Goal: Transaction & Acquisition: Obtain resource

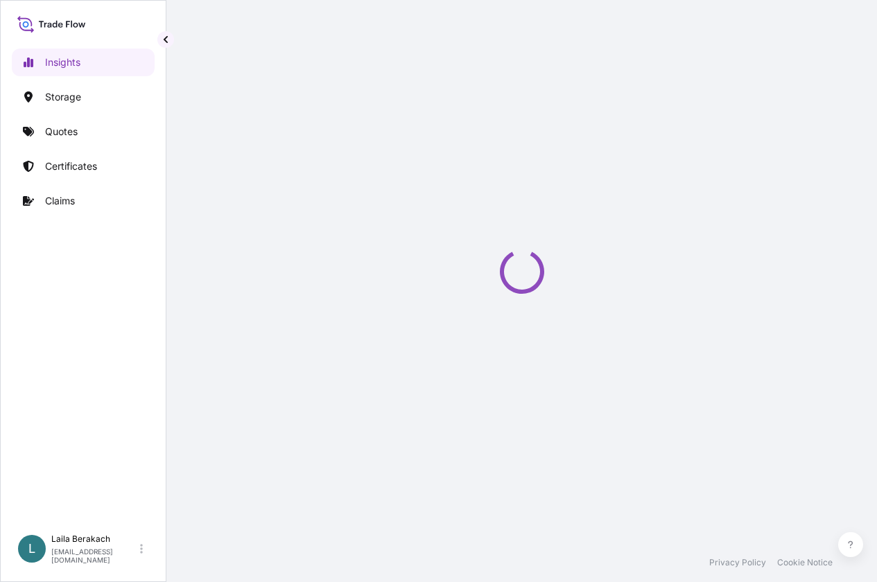
select select "2025"
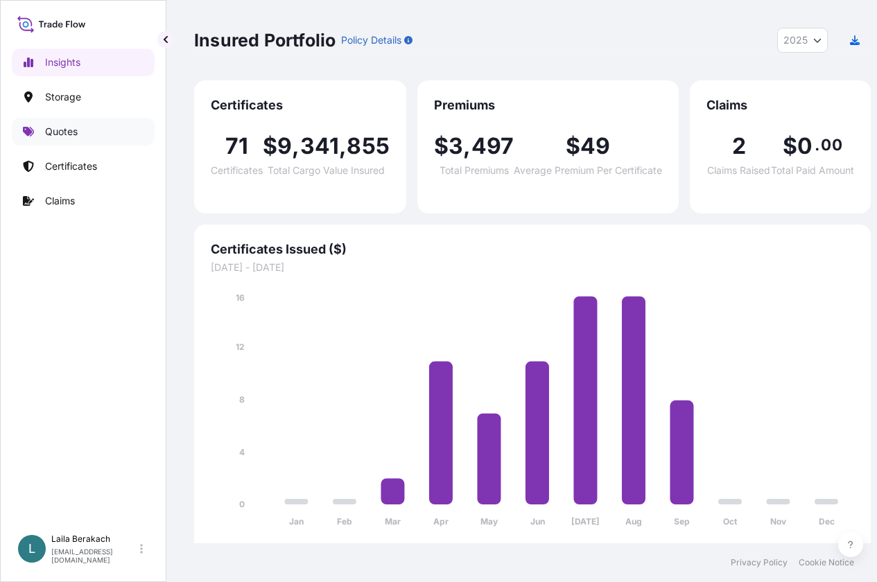
click at [70, 127] on p "Quotes" at bounding box center [61, 132] width 33 height 14
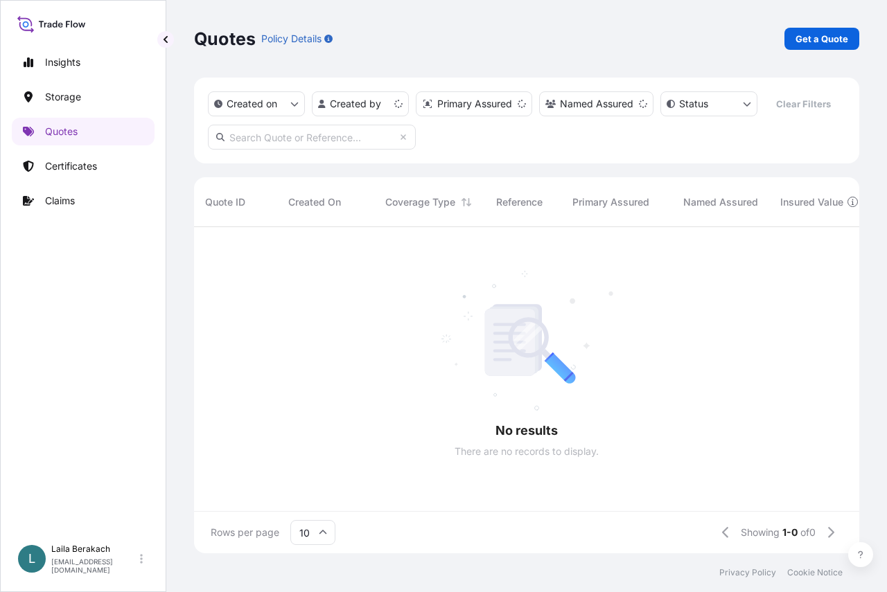
scroll to position [324, 655]
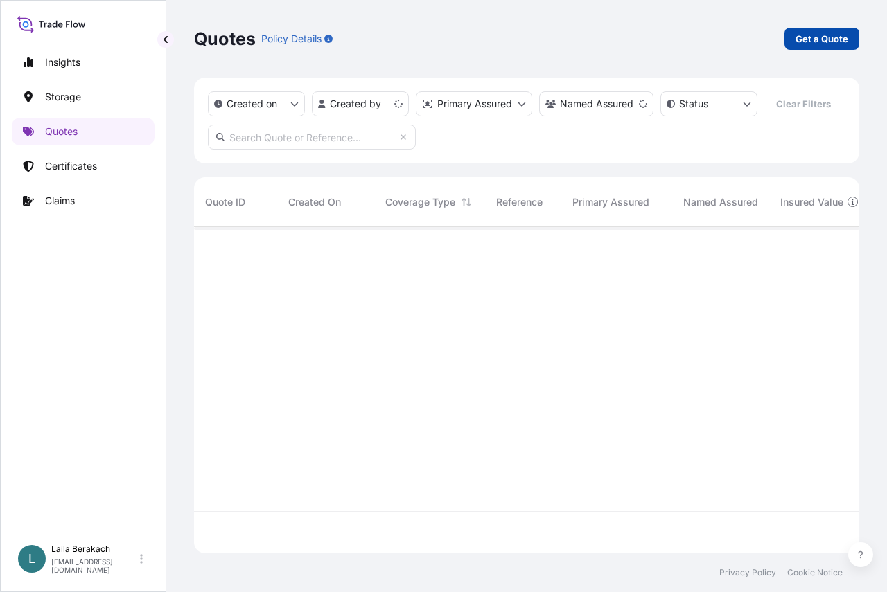
click at [815, 41] on p "Get a Quote" at bounding box center [821, 39] width 53 height 14
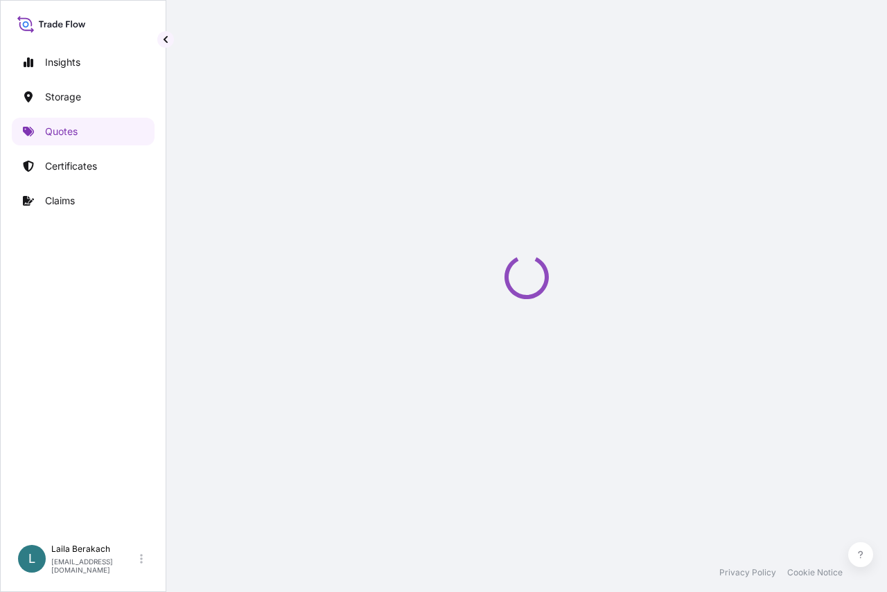
select select "Road / [GEOGRAPHIC_DATA]"
select select "Water"
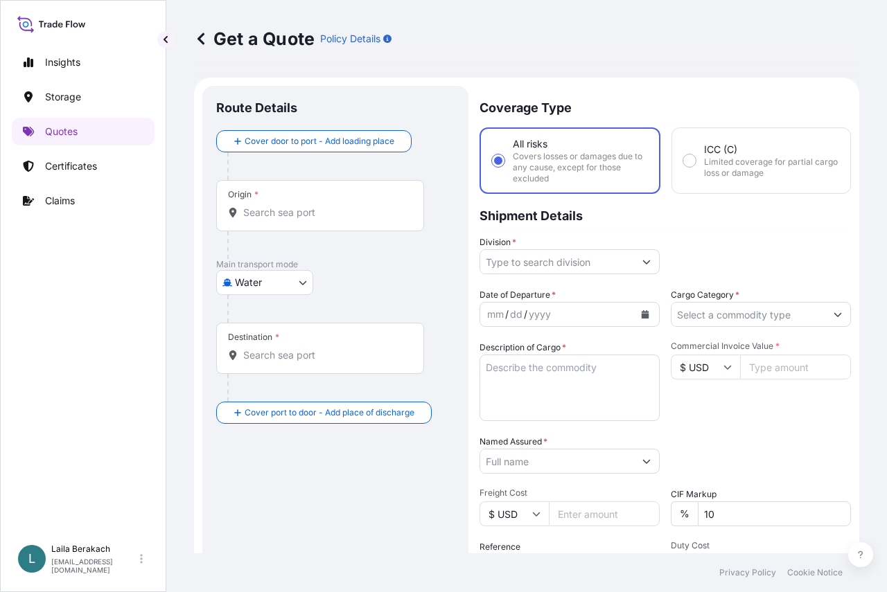
scroll to position [22, 0]
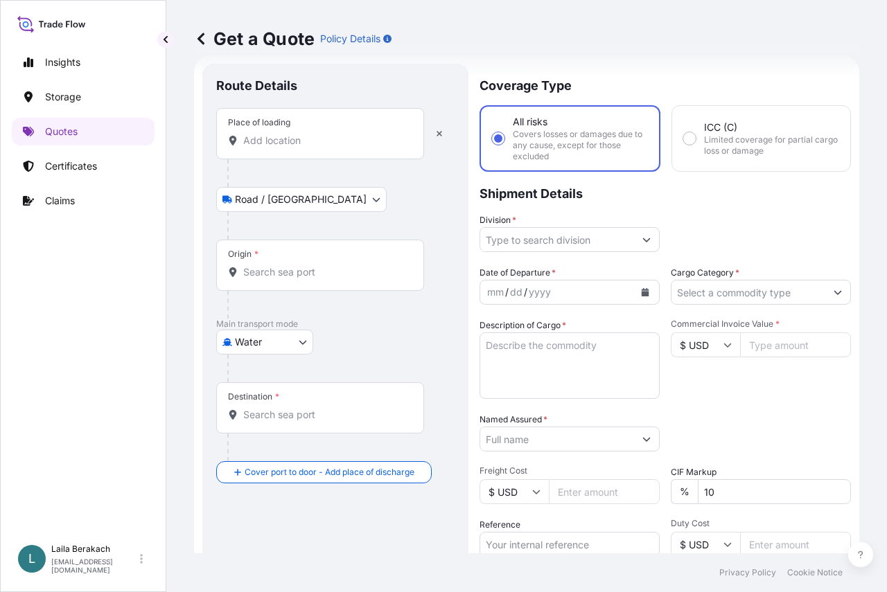
click at [297, 153] on div "Place of loading" at bounding box center [320, 133] width 208 height 51
click at [297, 148] on input "Place of loading" at bounding box center [325, 141] width 164 height 14
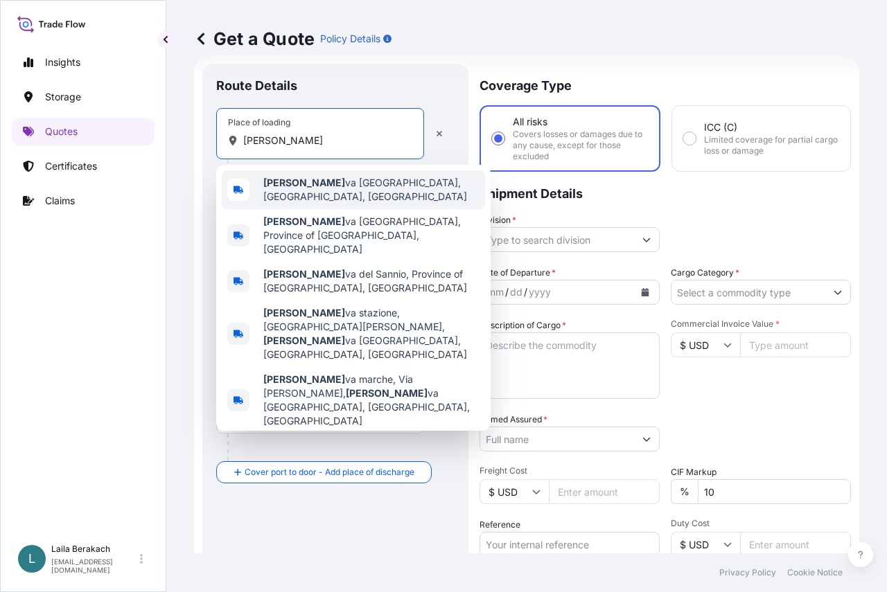
click at [313, 184] on span "[PERSON_NAME] va Marche, Province of [GEOGRAPHIC_DATA], [GEOGRAPHIC_DATA]" at bounding box center [371, 190] width 216 height 28
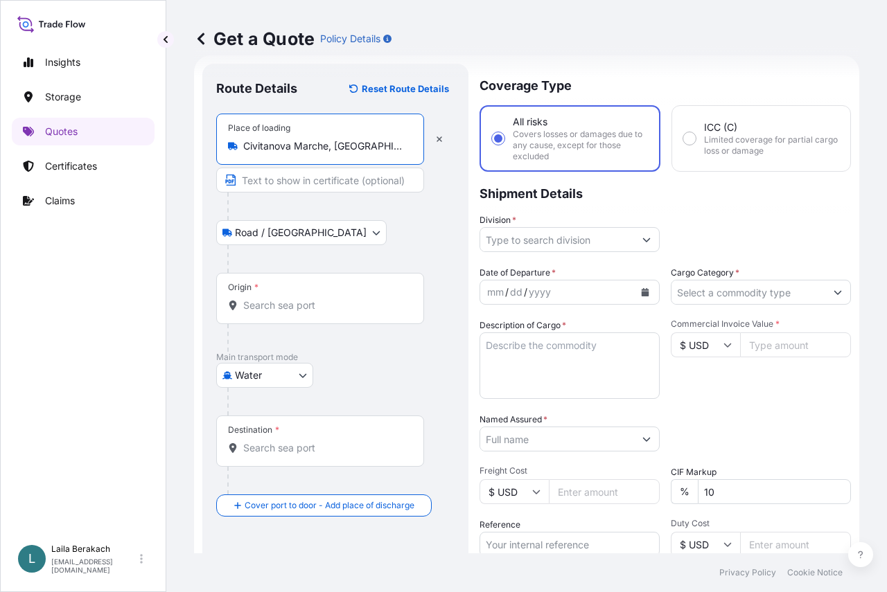
type input "Civitanova Marche, [GEOGRAPHIC_DATA], [GEOGRAPHIC_DATA]"
click at [287, 297] on div "Origin *" at bounding box center [320, 298] width 208 height 51
click at [287, 299] on input "Origin *" at bounding box center [325, 306] width 164 height 14
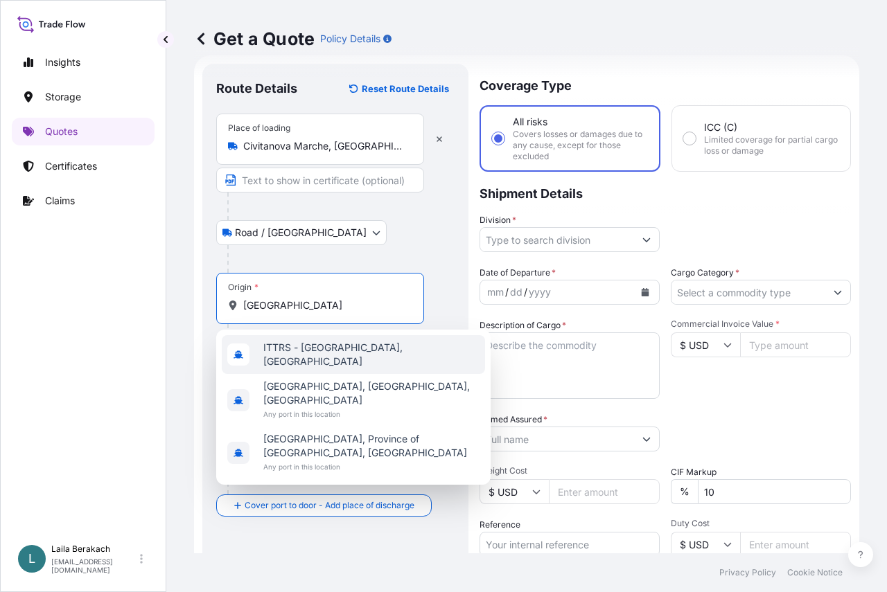
click at [285, 349] on span "ITTRS - [GEOGRAPHIC_DATA], [GEOGRAPHIC_DATA]" at bounding box center [371, 355] width 216 height 28
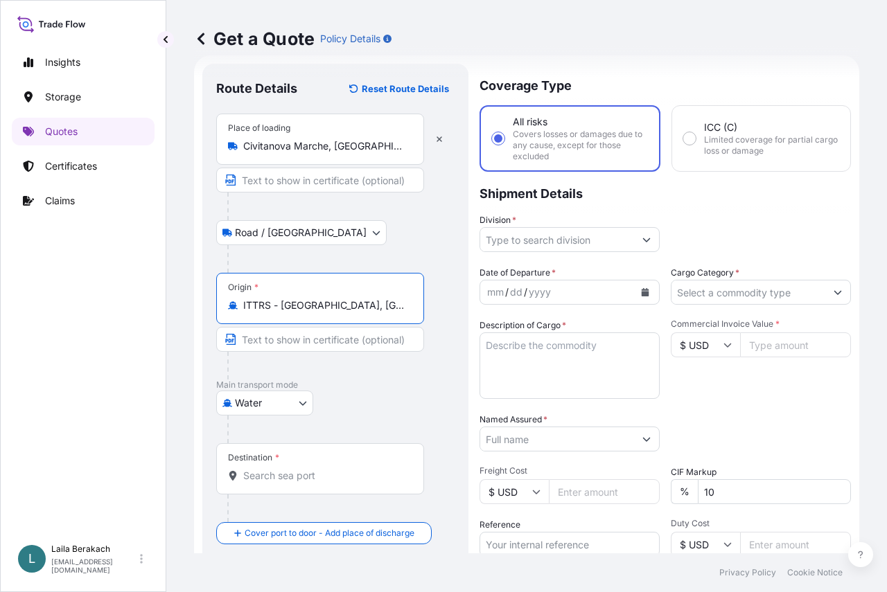
type input "ITTRS - [GEOGRAPHIC_DATA], [GEOGRAPHIC_DATA]"
click at [269, 474] on input "Destination *" at bounding box center [325, 476] width 164 height 14
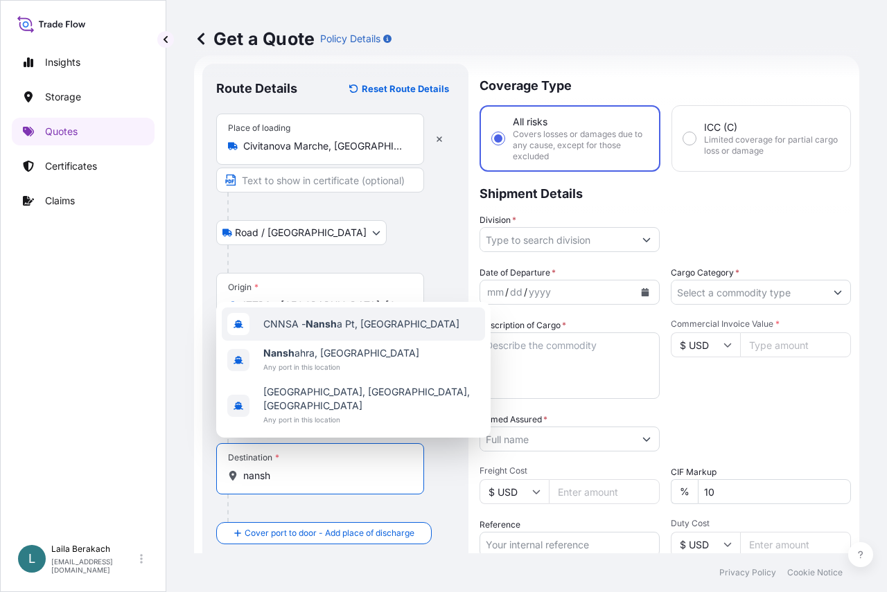
click at [359, 331] on span "CNNSA - Nansh a Pt, [GEOGRAPHIC_DATA]" at bounding box center [361, 324] width 196 height 14
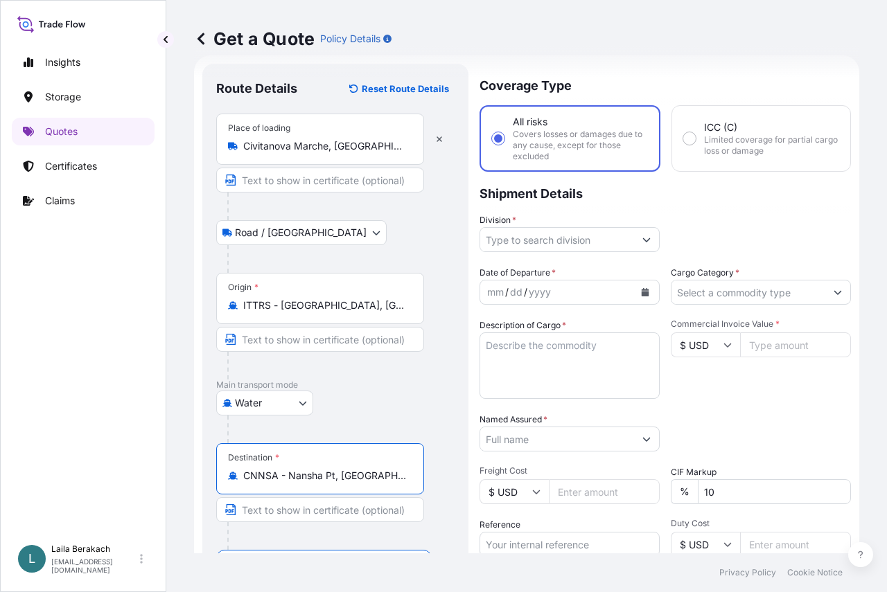
type input "CNNSA - Nansha Pt, [GEOGRAPHIC_DATA]"
click at [587, 234] on input "Division *" at bounding box center [557, 239] width 154 height 25
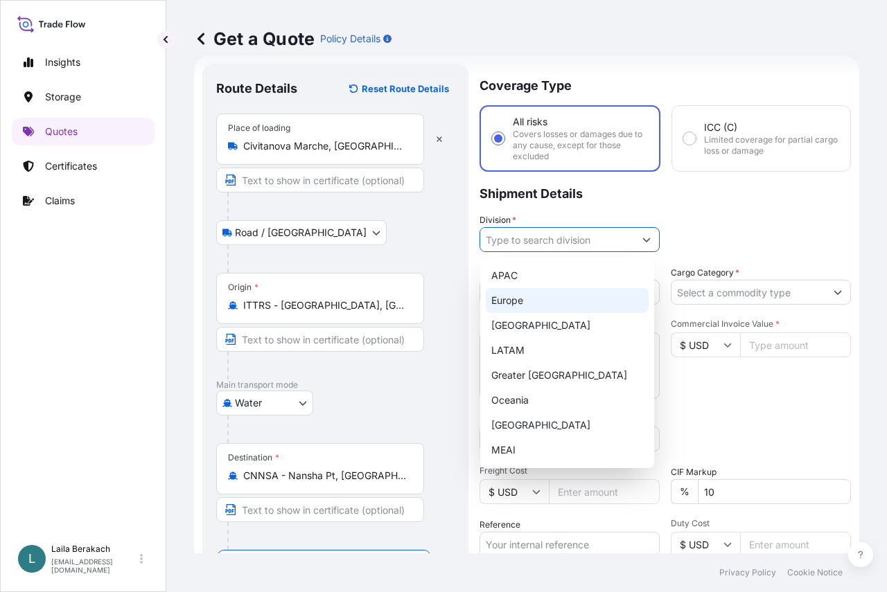
click at [537, 304] on div "Europe" at bounding box center [567, 300] width 163 height 25
type input "Europe"
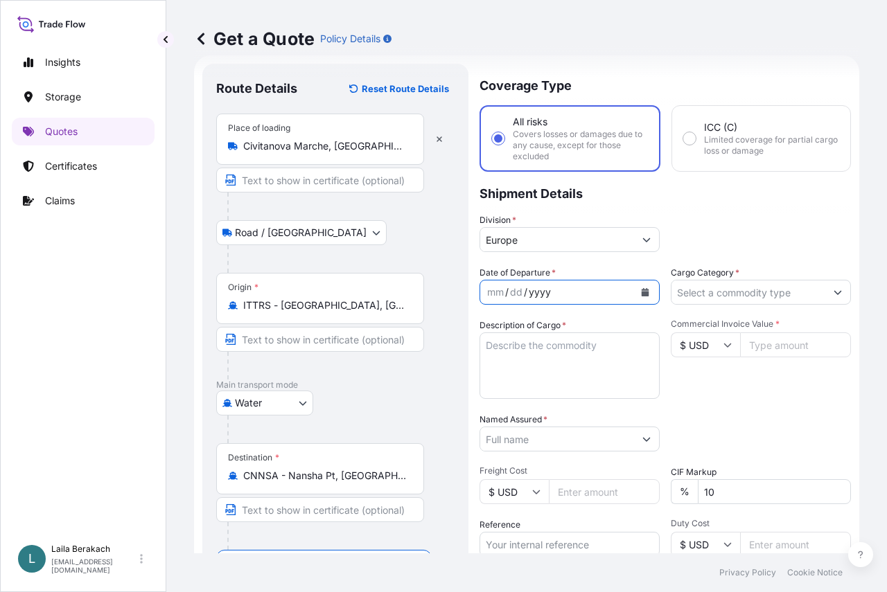
click at [540, 299] on div "yyyy" at bounding box center [539, 292] width 25 height 17
click at [642, 295] on icon "Calendar" at bounding box center [646, 292] width 8 height 8
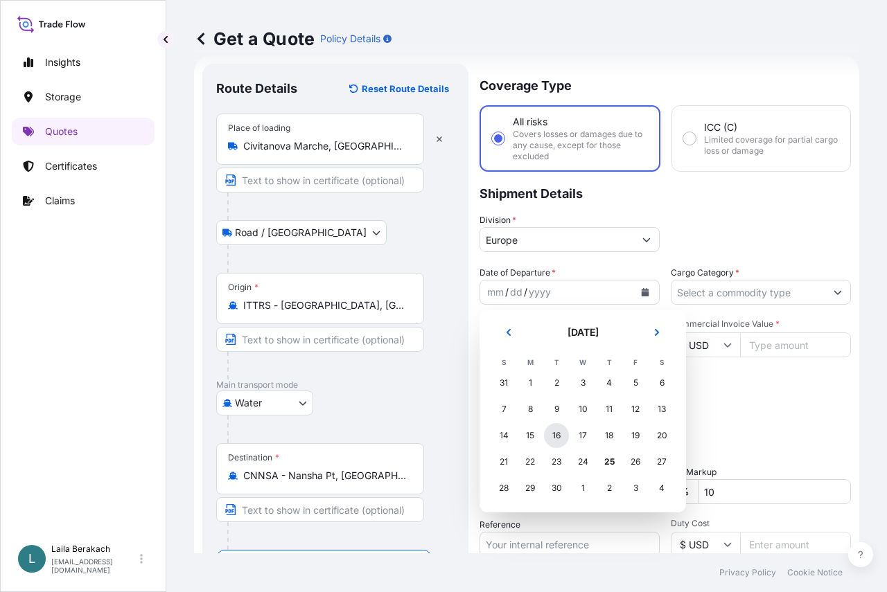
click at [554, 439] on div "16" at bounding box center [556, 435] width 25 height 25
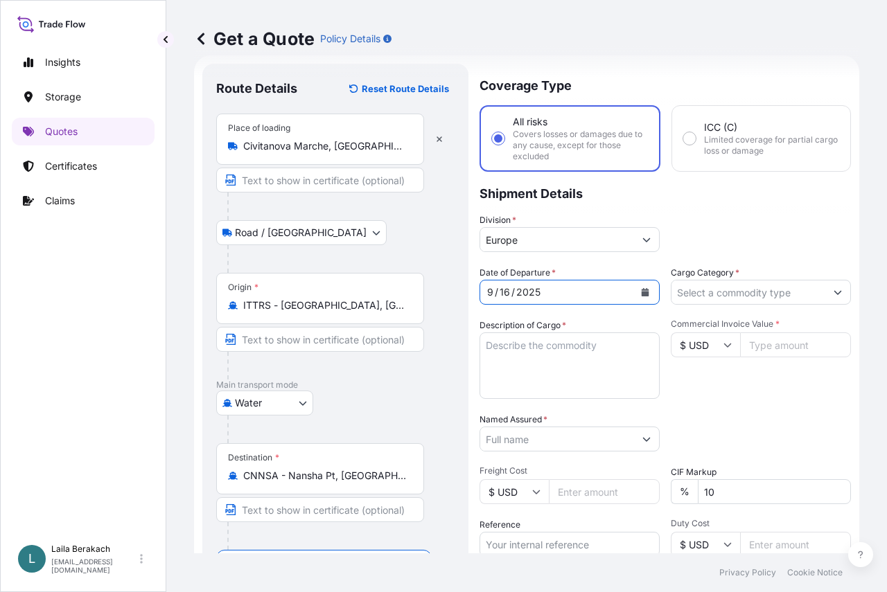
click at [732, 298] on input "Cargo Category *" at bounding box center [748, 292] width 154 height 25
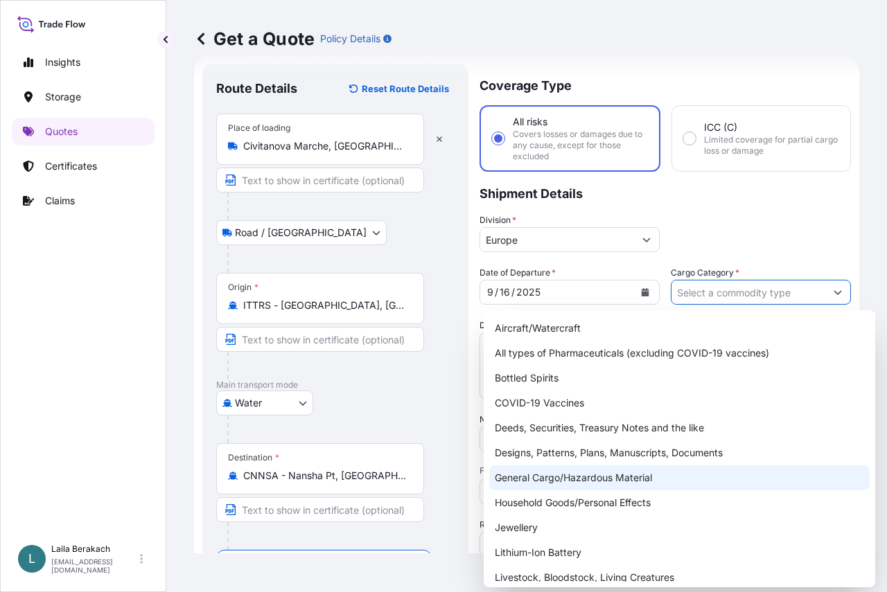
click at [527, 477] on div "General Cargo/Hazardous Material" at bounding box center [679, 478] width 380 height 25
type input "General Cargo/Hazardous Material"
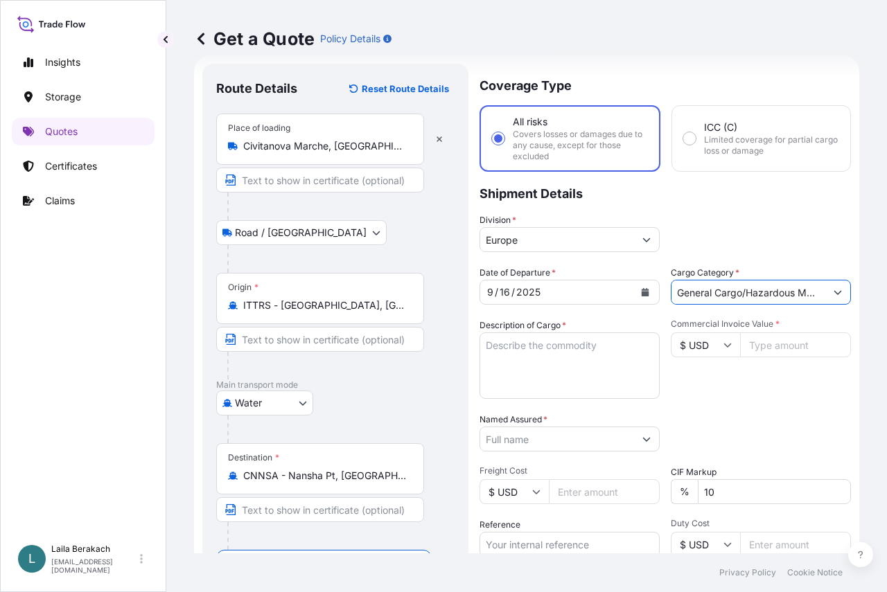
click at [529, 346] on textarea "Description of Cargo *" at bounding box center [569, 366] width 180 height 67
type textarea "f"
click at [542, 362] on textarea "FCL / FCL 1X20BX #" at bounding box center [569, 366] width 180 height 67
paste textarea "FCIU5270415"
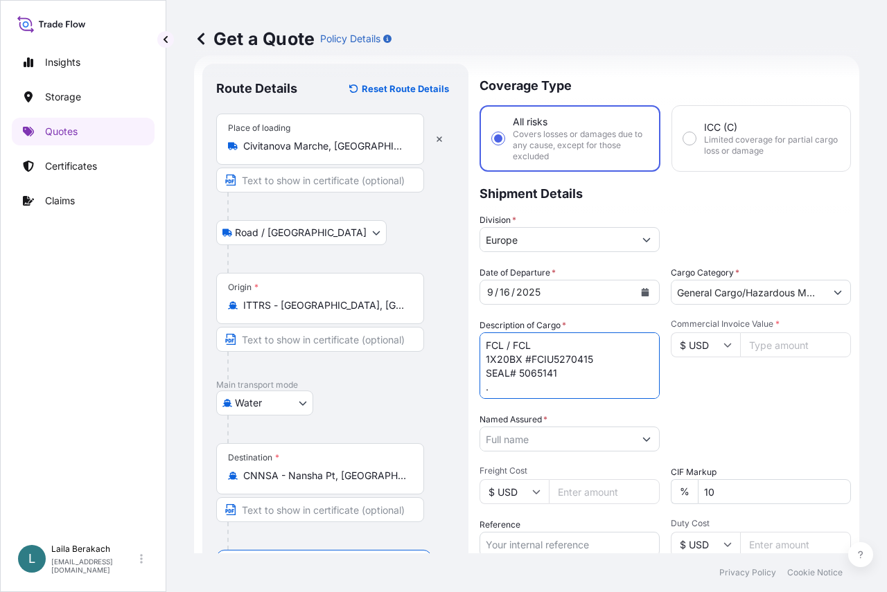
scroll to position [8, 0]
click at [570, 379] on textarea "FCL / FCL 1X20BX #FCIU5270415 SEAL# 5065141 ." at bounding box center [569, 366] width 180 height 67
paste textarea "PAINT"
click at [565, 376] on textarea "FCL / FCL 1X20BX #FCIU5270415 SEAL# 5065141 . PAINT" at bounding box center [569, 366] width 180 height 67
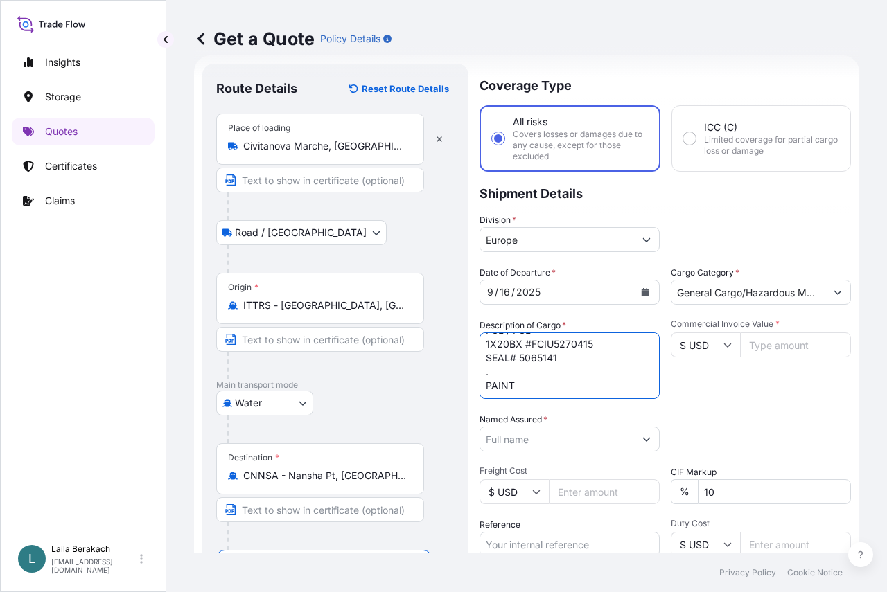
paste textarea "INVOICE NUMBER LD25001105"
click at [631, 374] on textarea "FCL / FCL 1X20BX #FCIU5270415 SEAL# 5065141 . PAINT INVOICE NUMBER LD25001105" at bounding box center [569, 366] width 180 height 67
paste textarea "PO5007654"
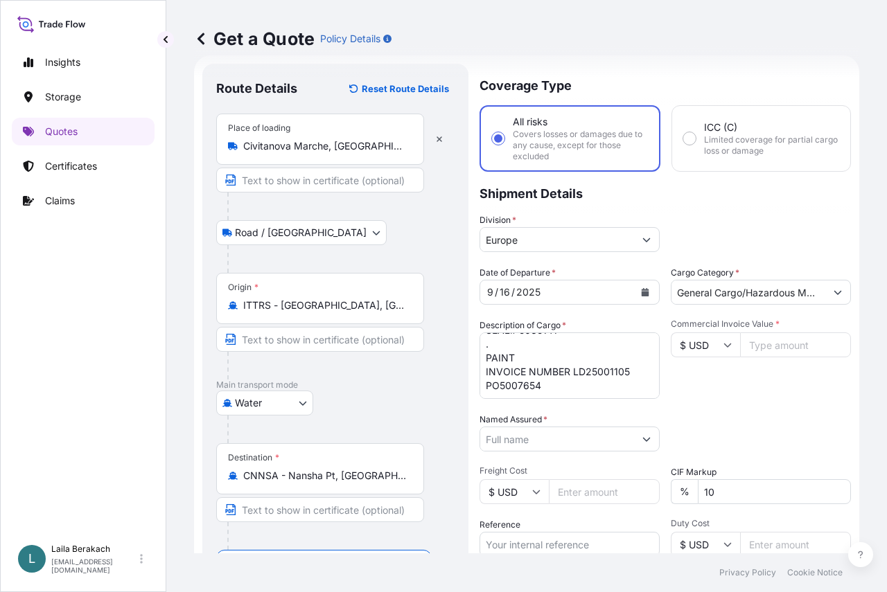
click at [595, 379] on textarea "FCL / FCL 1X20BX #FCIU5270415 SEAL# 5065141 . PAINT INVOICE NUMBER LD25001105 P…" at bounding box center [569, 366] width 180 height 67
click at [578, 374] on textarea "FCL / FCL 1X20BX #FCIU5270415 SEAL# 5065141 . PAINT INVOICE NUMBER LD25001105 P…" at bounding box center [569, 366] width 180 height 67
paste textarea "UN 1263 TECHNICAL NAME: PAINT CLASS: 3 CLASS: 3 EMS: F-E, S-E"
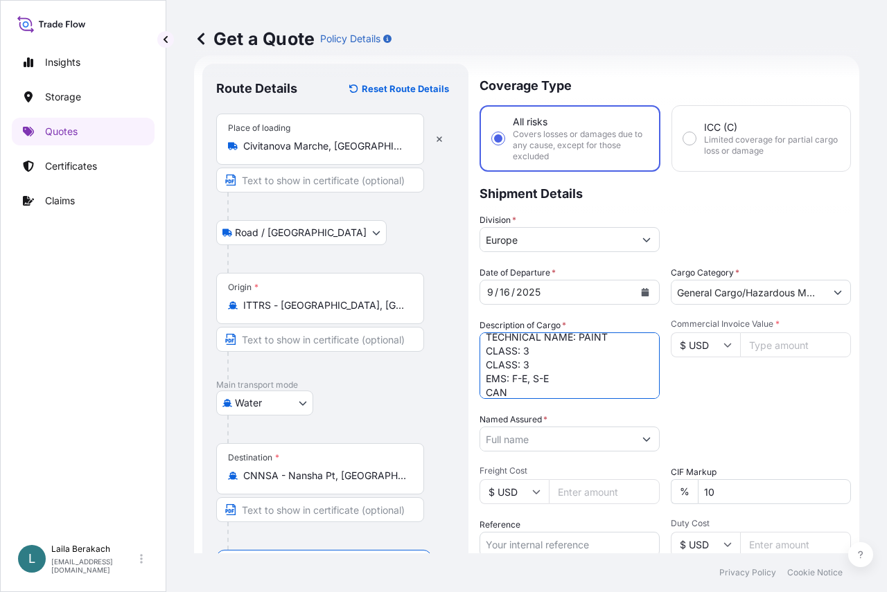
scroll to position [133, 0]
click at [513, 378] on textarea "FCL / FCL 1X20BX #FCIU5270415 SEAL# 5065141 . PAINT INVOICE NUMBER LD25001105 P…" at bounding box center [569, 366] width 180 height 67
paste textarea "LD25001106"
type textarea "FCL / FCL 1X20BX #FCIU5270415 SEAL# 5065141 . PAINT INVOICE NUMBER LD25001105 P…"
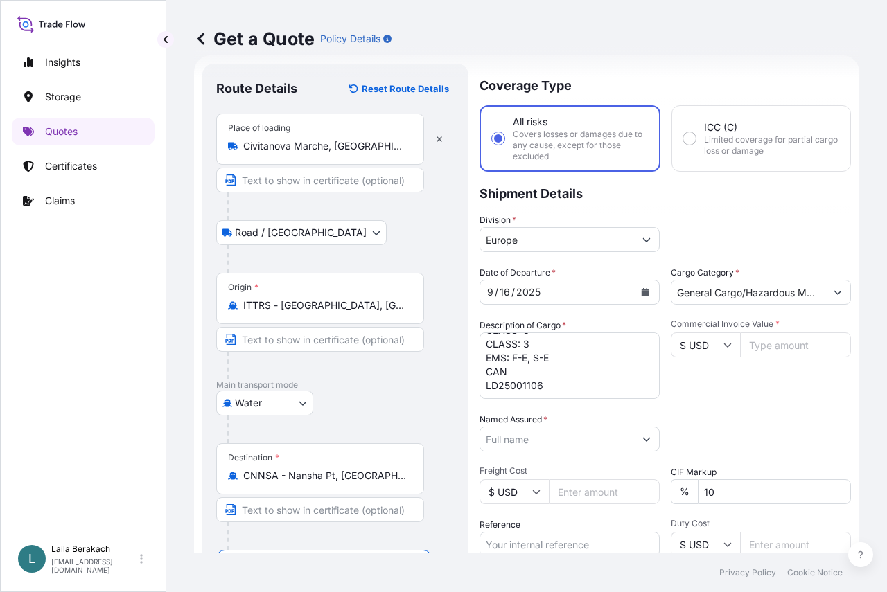
click at [723, 349] on icon at bounding box center [727, 345] width 8 height 8
click at [705, 379] on div "€ EUR" at bounding box center [700, 383] width 58 height 26
type input "€ EUR"
click at [760, 346] on input "Commercial Invoice Value *" at bounding box center [795, 345] width 111 height 25
type input "39085"
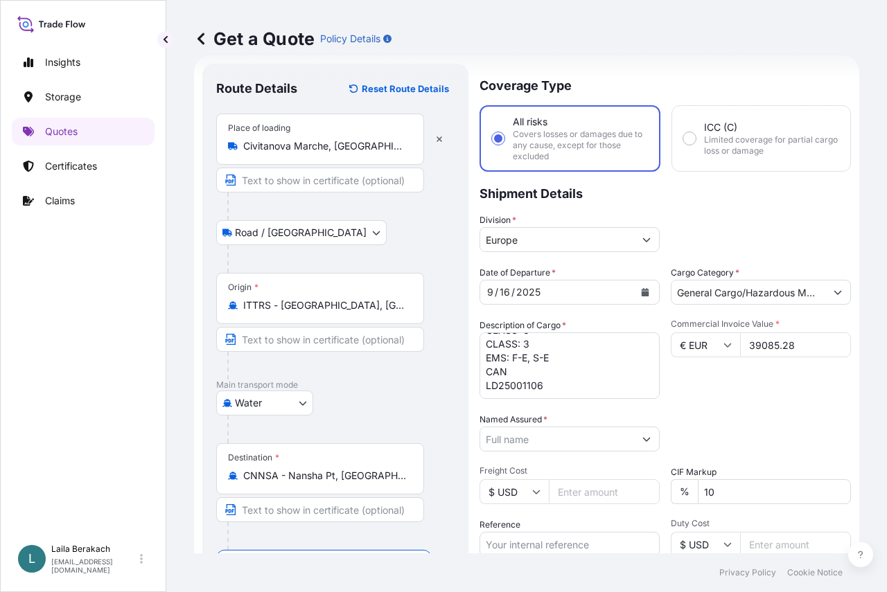
type input "39085.2"
type input "39085.28"
click at [778, 392] on div "Commercial Invoice Value * € EUR 39085.28" at bounding box center [761, 359] width 180 height 80
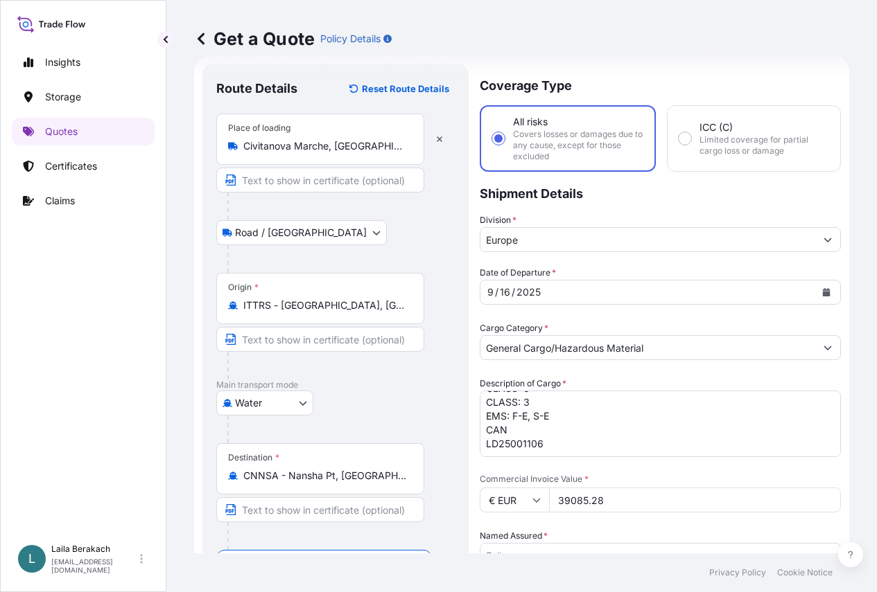
click at [592, 543] on input "Named Assured *" at bounding box center [647, 555] width 335 height 25
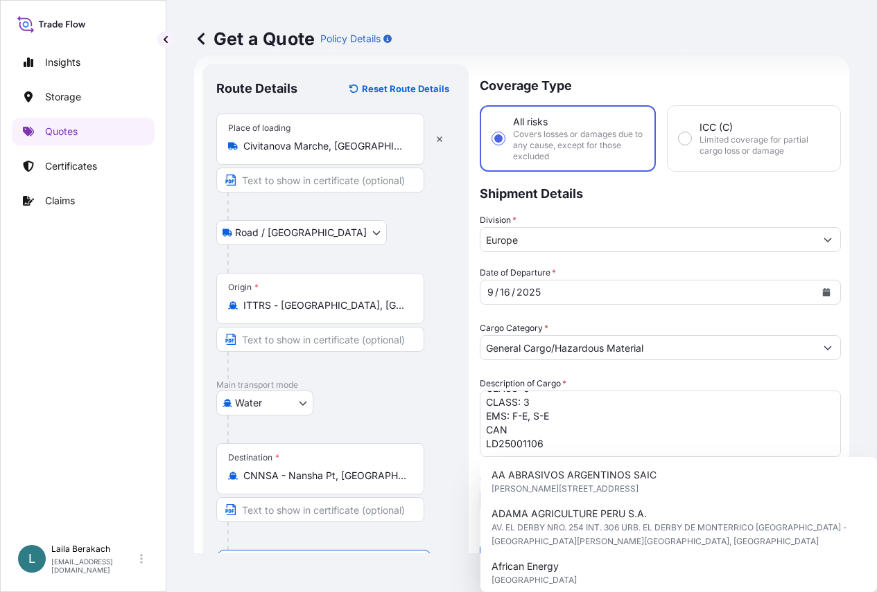
type input "I"
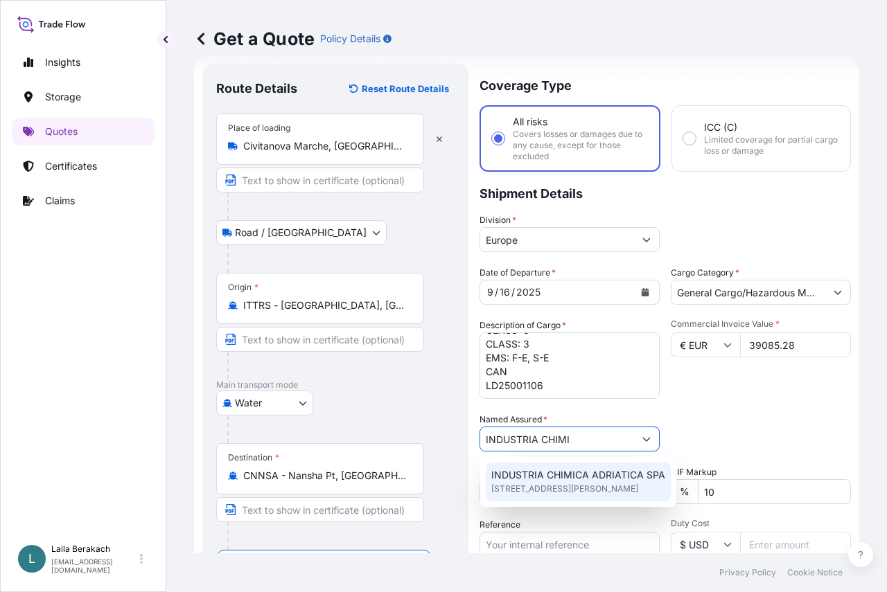
click at [590, 486] on span "[STREET_ADDRESS][PERSON_NAME]" at bounding box center [564, 489] width 147 height 14
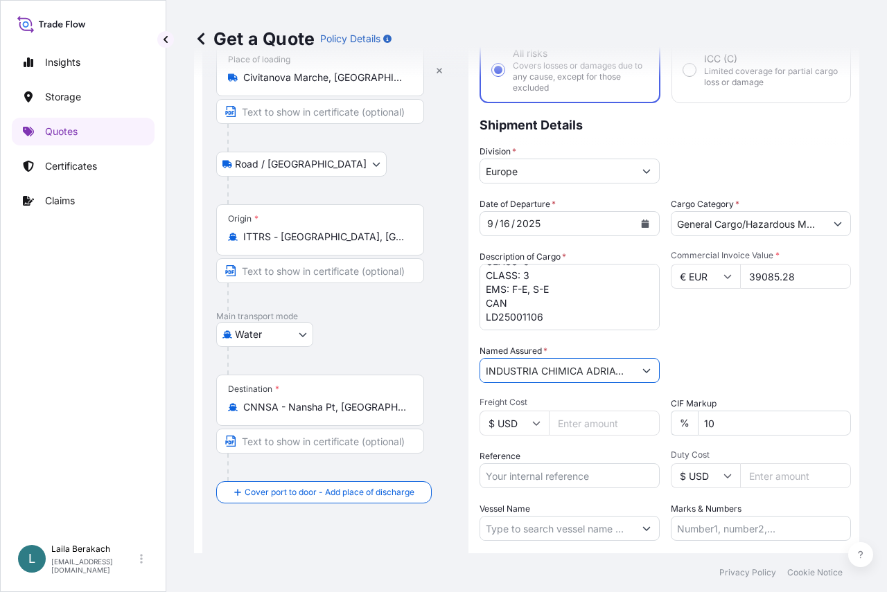
scroll to position [91, 0]
type input "INDUSTRIA CHIMICA ADRIATICA SPA"
click at [546, 474] on input "Reference" at bounding box center [569, 475] width 180 height 25
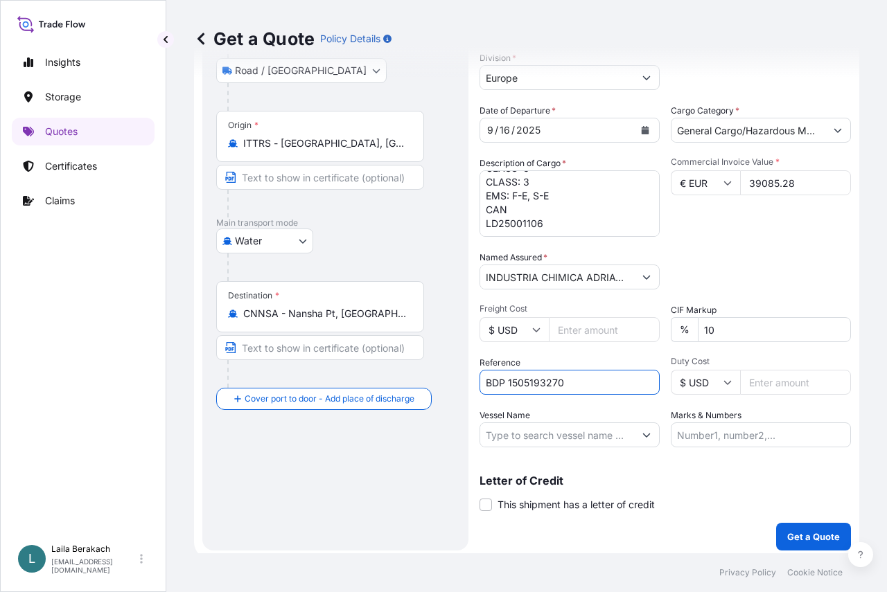
scroll to position [190, 0]
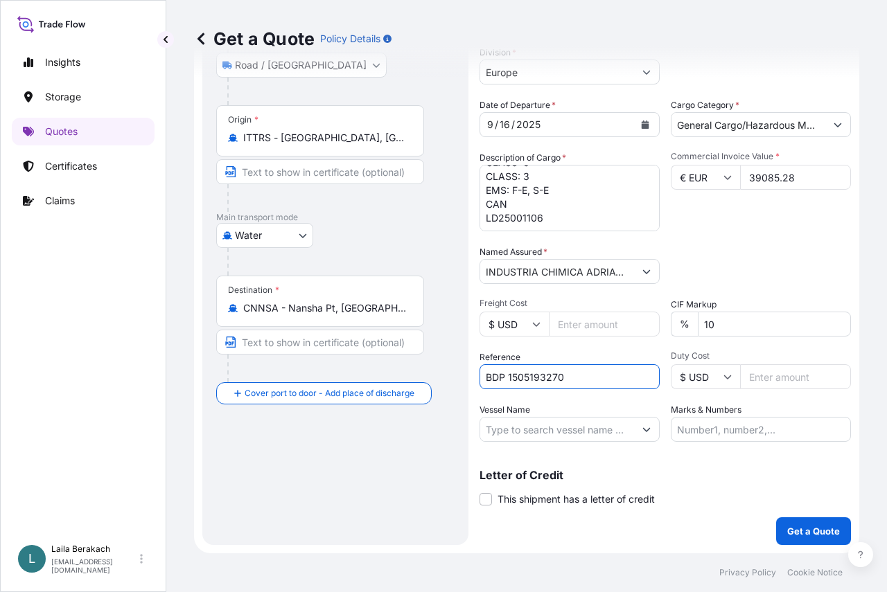
type input "BDP 1505193270"
click at [590, 422] on input "Vessel Name" at bounding box center [557, 429] width 154 height 25
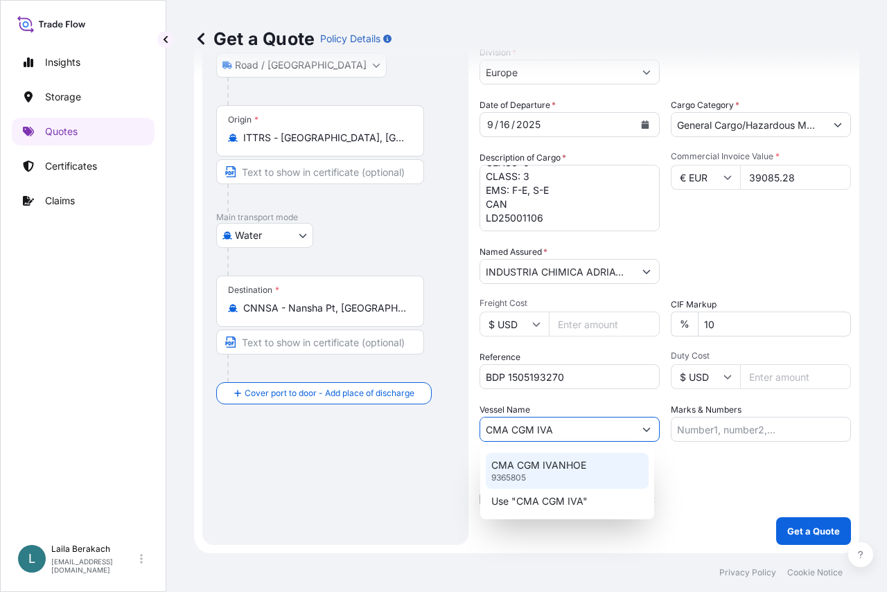
click at [566, 464] on p "CMA CGM IVANHOE" at bounding box center [538, 466] width 95 height 14
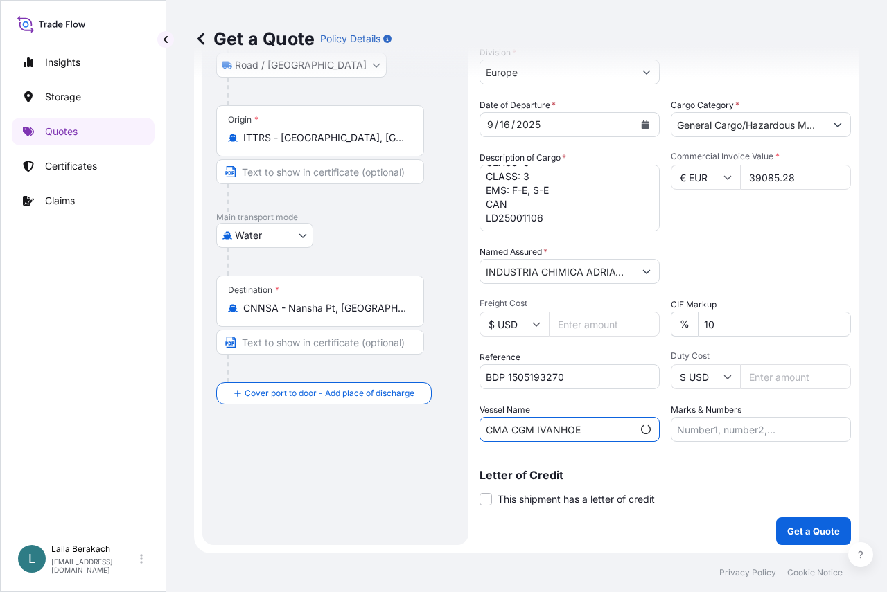
type input "CMA CGM IVANHOE"
click at [682, 432] on input "Marks & Numbers" at bounding box center [761, 429] width 180 height 25
drag, startPoint x: 651, startPoint y: 461, endPoint x: 659, endPoint y: 462, distance: 8.4
click at [651, 459] on div "Letter of Credit This shipment has a letter of credit Letter of credit * Letter…" at bounding box center [664, 479] width 371 height 53
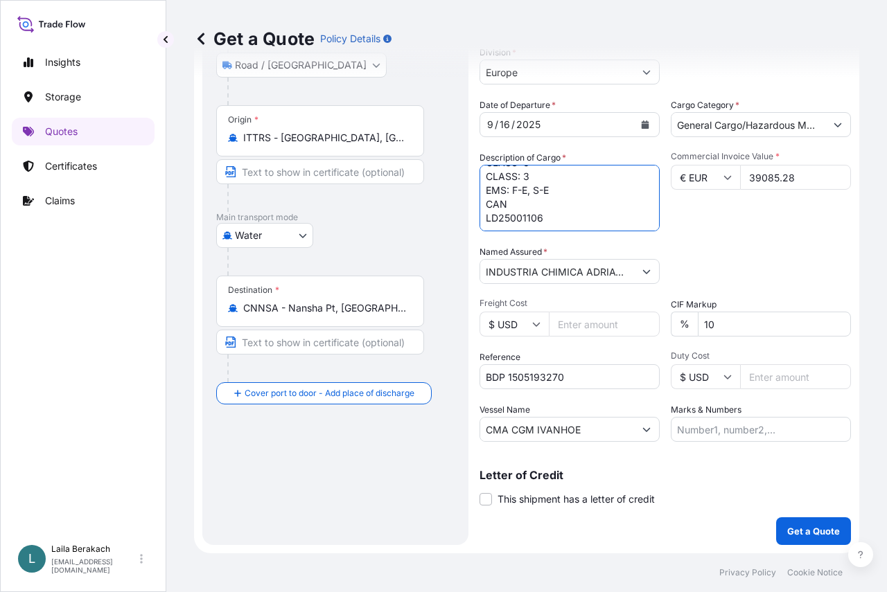
click at [567, 204] on textarea "FCL / FCL 1X20BX #FCIU5270415 SEAL# 5065141 . PAINT INVOICE NUMBER LD25001105 P…" at bounding box center [569, 198] width 180 height 67
click at [593, 209] on textarea "FCL / FCL 1X20BX #FCIU5270415 SEAL# 5065141 . PAINT INVOICE NUMBER LD25001105 P…" at bounding box center [569, 198] width 180 height 67
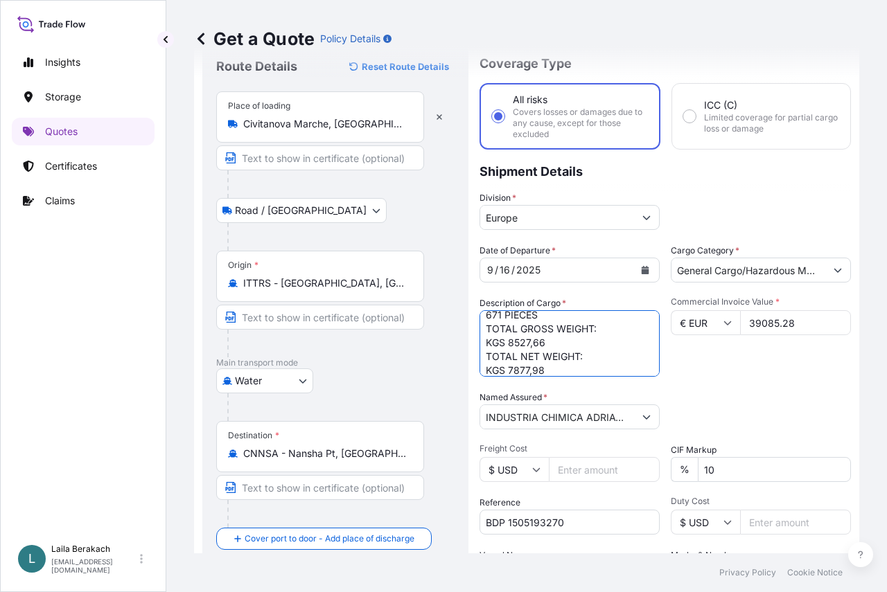
scroll to position [190, 0]
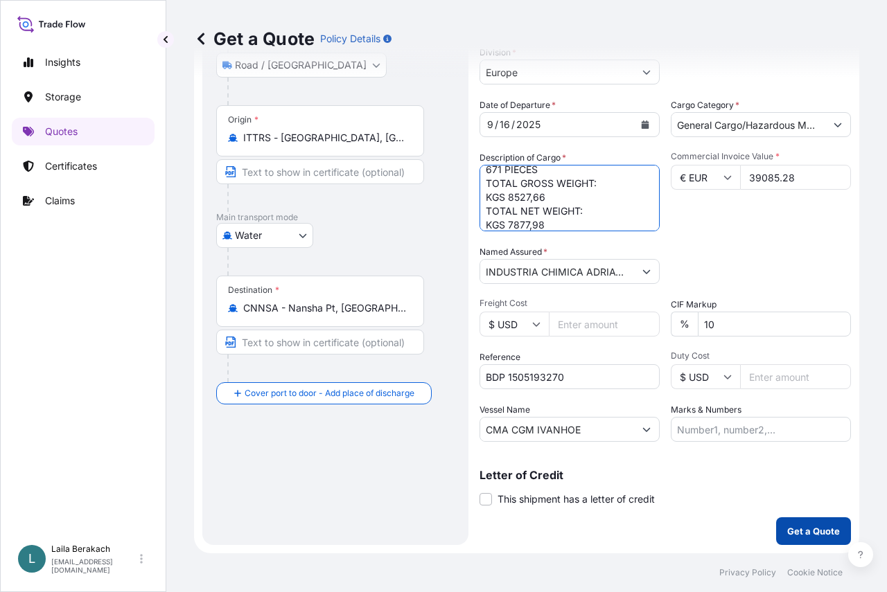
type textarea "FCL / FCL 1X20BX #FCIU5270415 SEAL# 5065141 . PAINT INVOICE NUMBER LD25001105 P…"
click at [799, 526] on p "Get a Quote" at bounding box center [813, 532] width 53 height 14
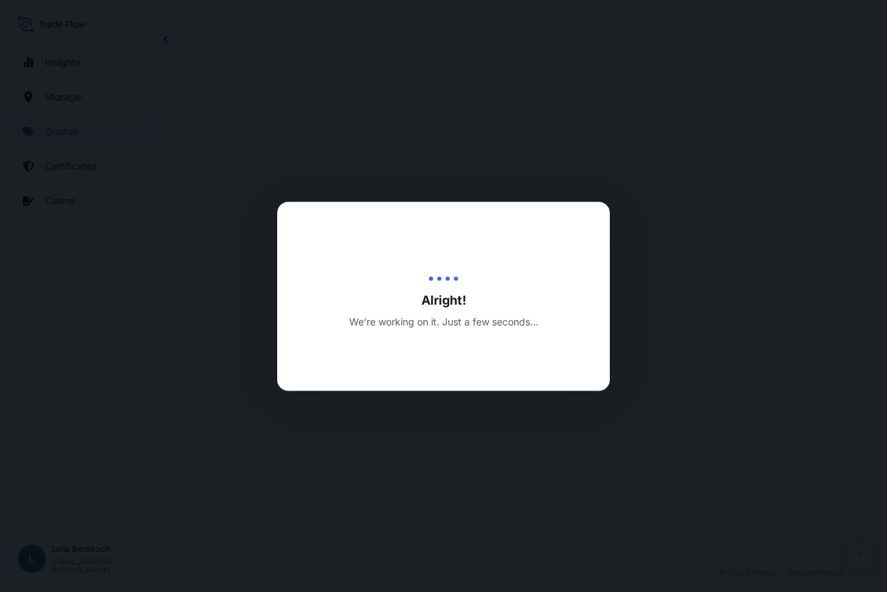
select select "Road / [GEOGRAPHIC_DATA]"
select select "Water"
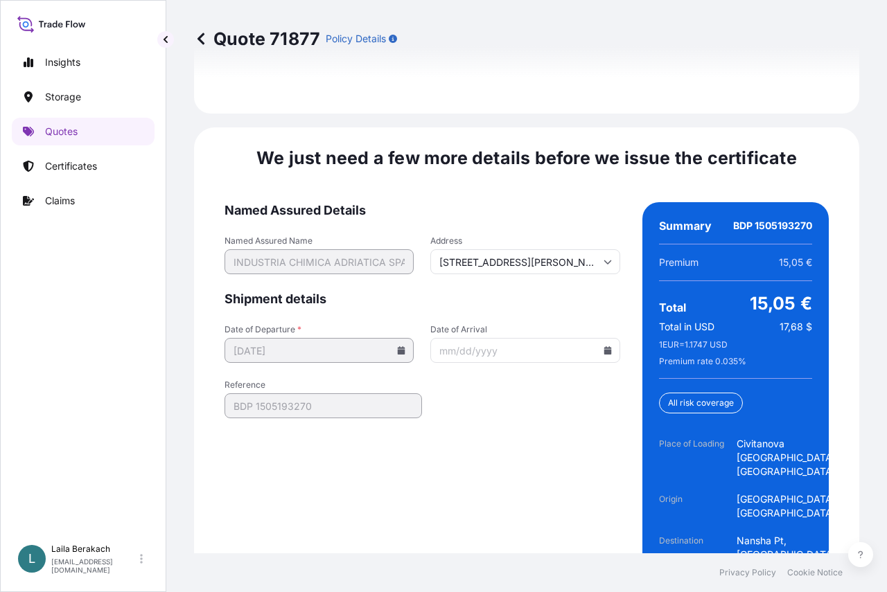
scroll to position [2266, 0]
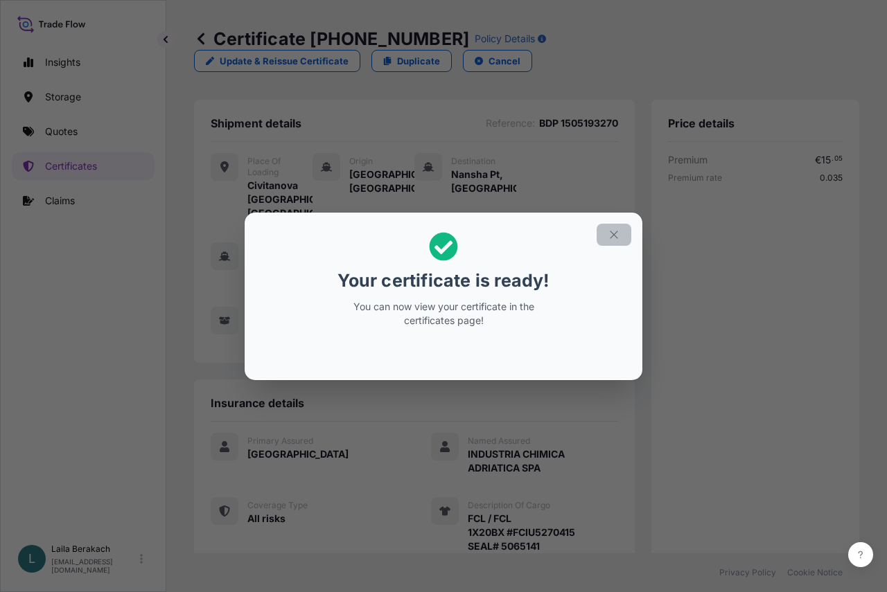
click at [617, 232] on icon "button" at bounding box center [614, 235] width 8 height 8
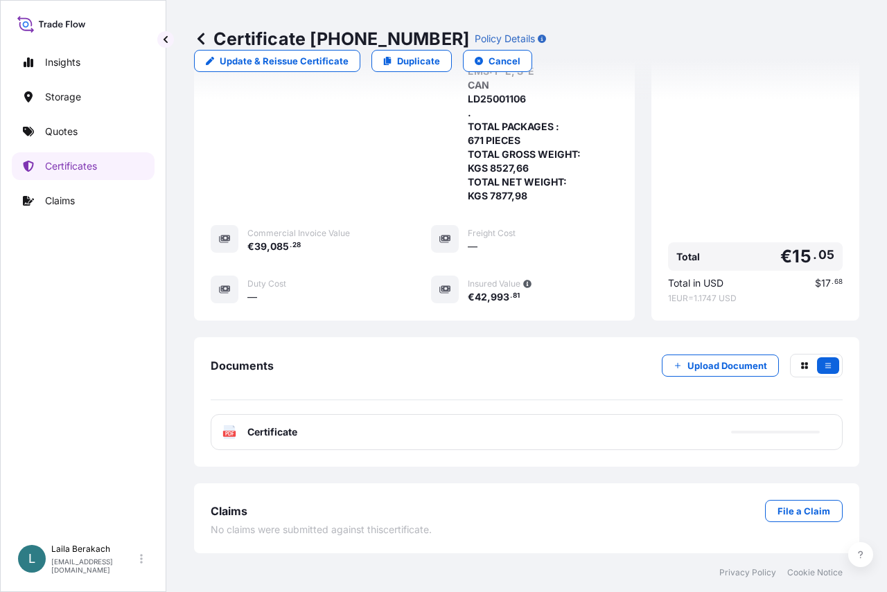
scroll to position [675, 0]
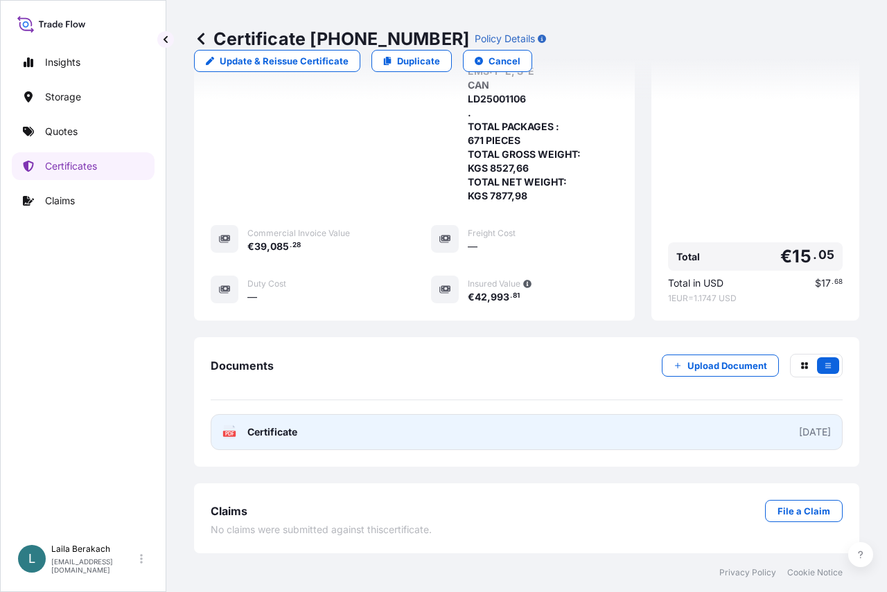
click at [271, 436] on span "Certificate" at bounding box center [272, 432] width 50 height 14
